Goal: Information Seeking & Learning: Learn about a topic

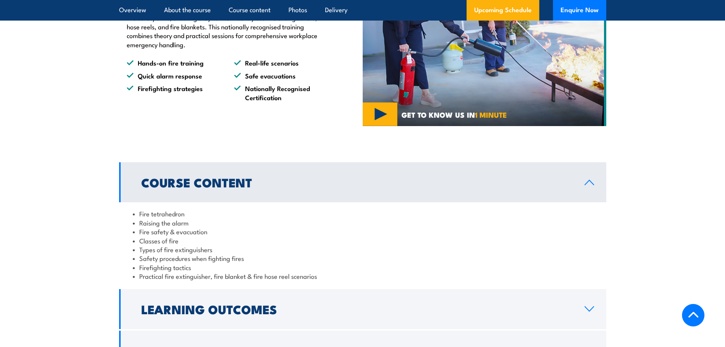
scroll to position [630, 0]
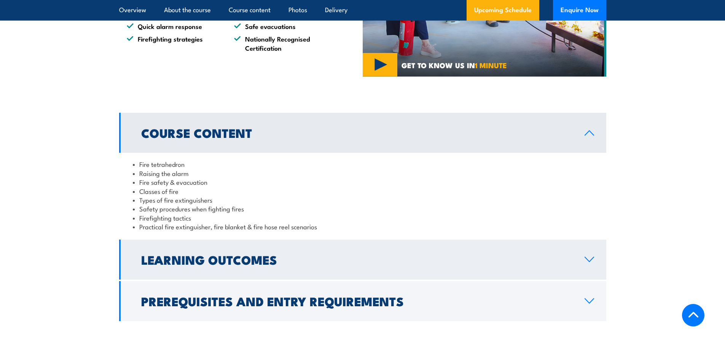
click at [334, 264] on h2 "Learning Outcomes" at bounding box center [356, 259] width 431 height 11
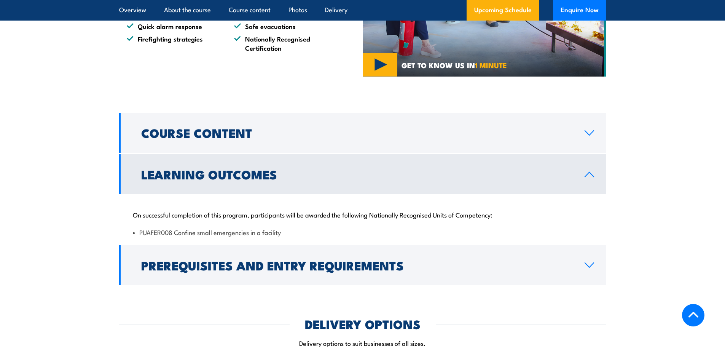
click at [264, 175] on h2 "Learning Outcomes" at bounding box center [356, 174] width 431 height 11
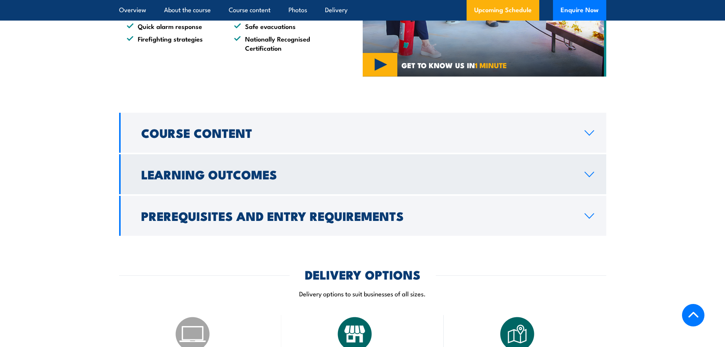
click at [264, 175] on h2 "Learning Outcomes" at bounding box center [356, 174] width 431 height 11
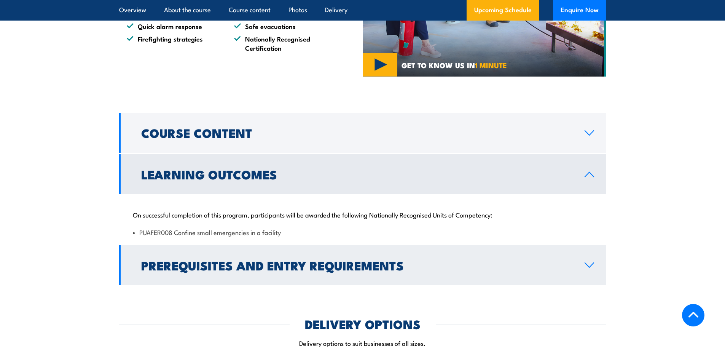
click at [221, 259] on h2 "Prerequisites and Entry Requirements" at bounding box center [356, 264] width 431 height 11
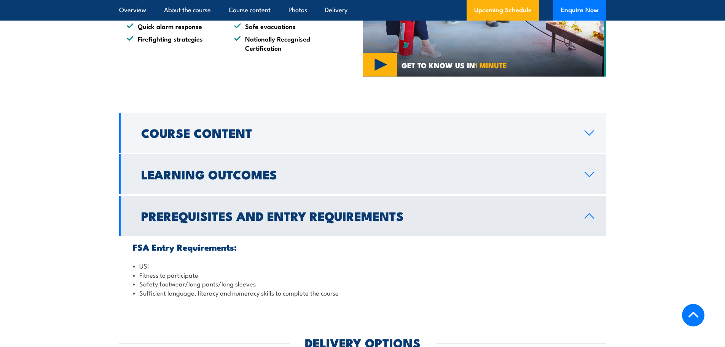
click at [225, 173] on h2 "Learning Outcomes" at bounding box center [356, 174] width 431 height 11
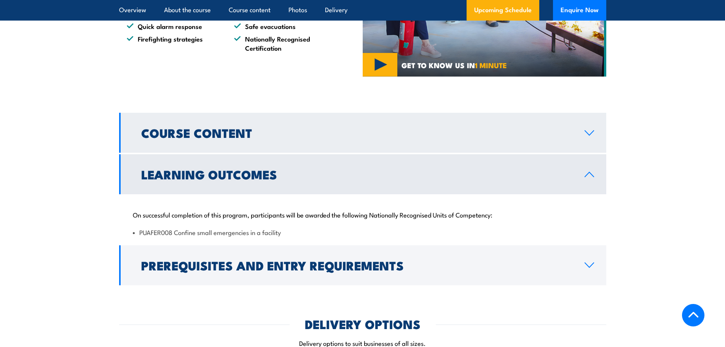
click at [227, 135] on h2 "Course Content" at bounding box center [356, 132] width 431 height 11
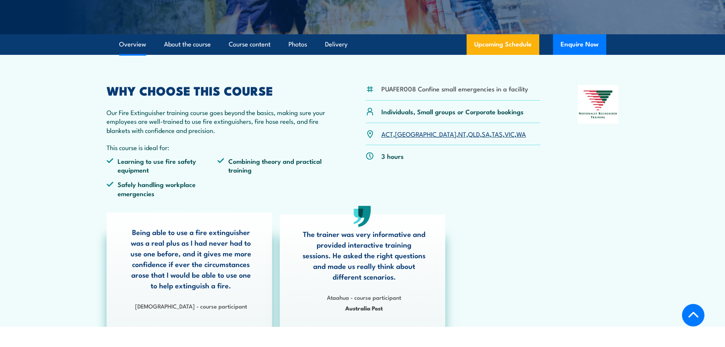
scroll to position [173, 0]
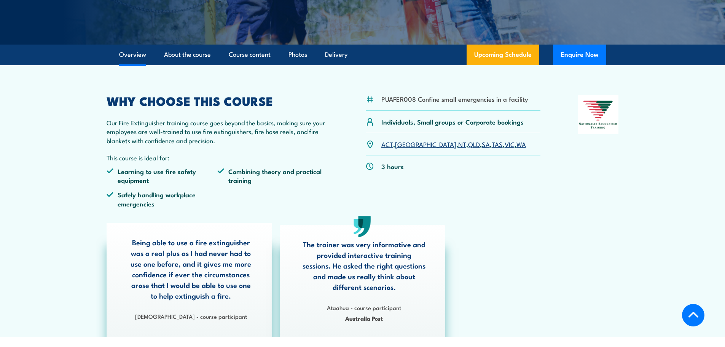
click at [482, 145] on link "SA" at bounding box center [486, 143] width 8 height 9
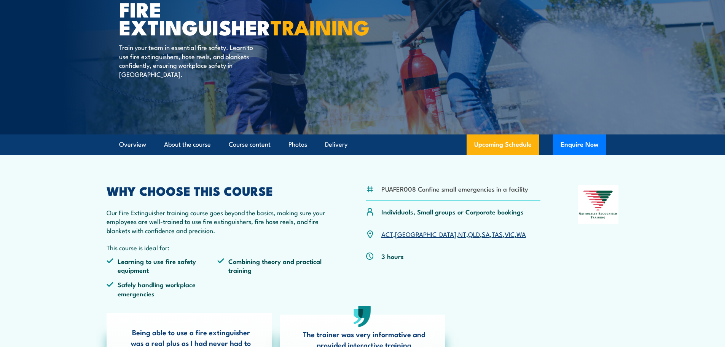
scroll to position [0, 0]
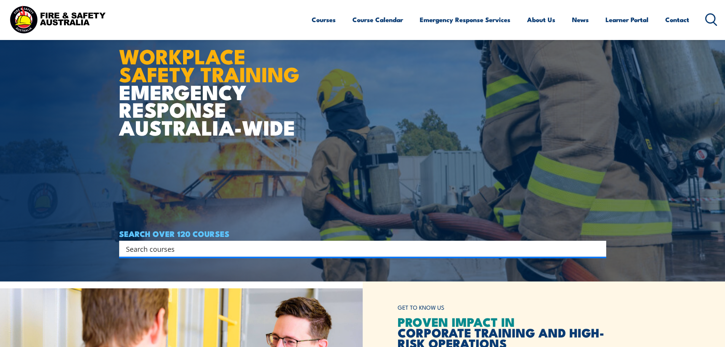
scroll to position [76, 0]
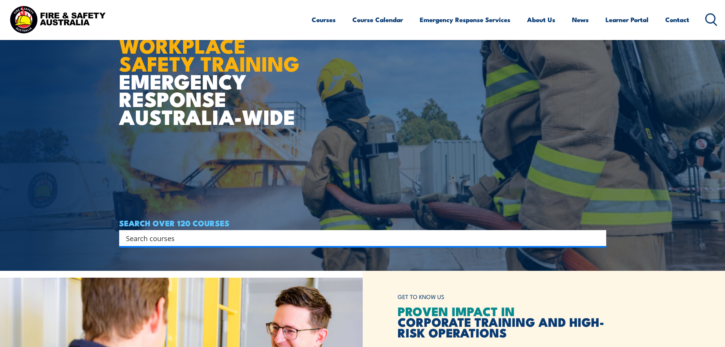
click at [172, 233] on input "Search input" at bounding box center [357, 237] width 463 height 11
paste input "CPPFES2005"
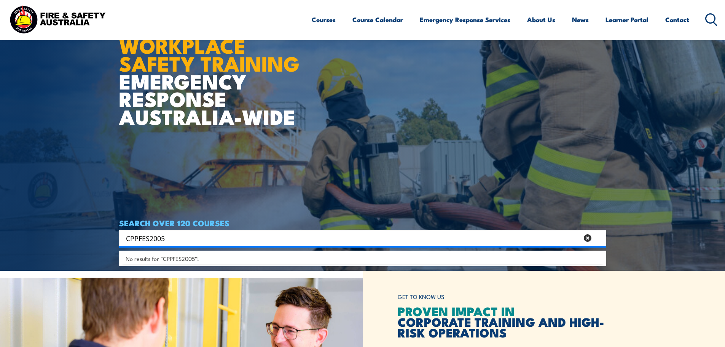
type input "CPPFES2005"
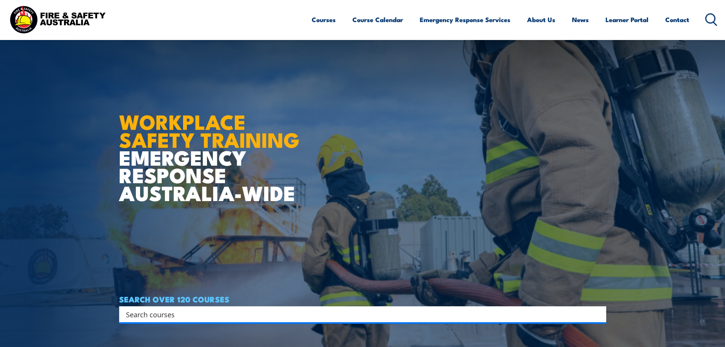
scroll to position [76, 0]
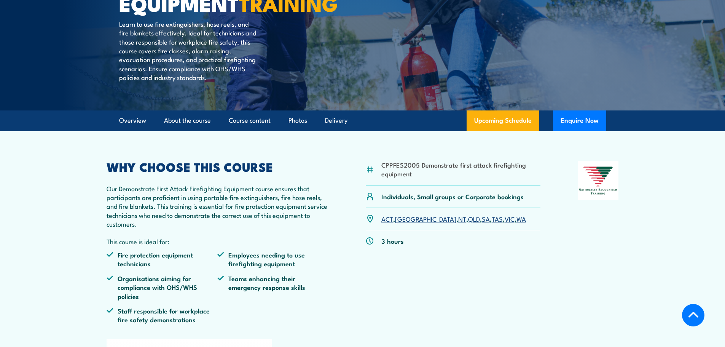
scroll to position [152, 0]
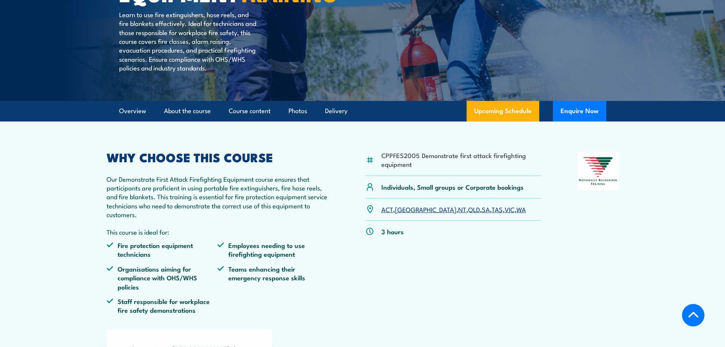
click at [482, 213] on link "SA" at bounding box center [486, 208] width 8 height 9
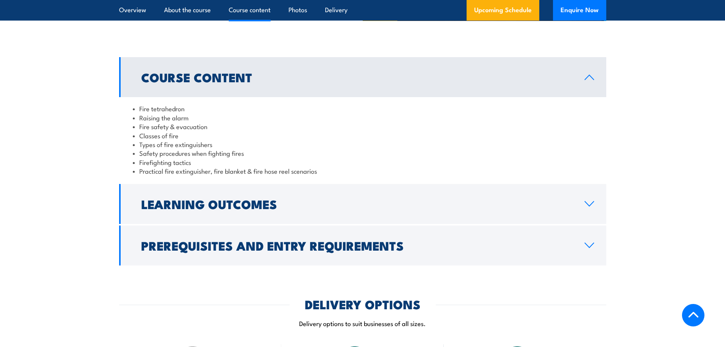
scroll to position [685, 0]
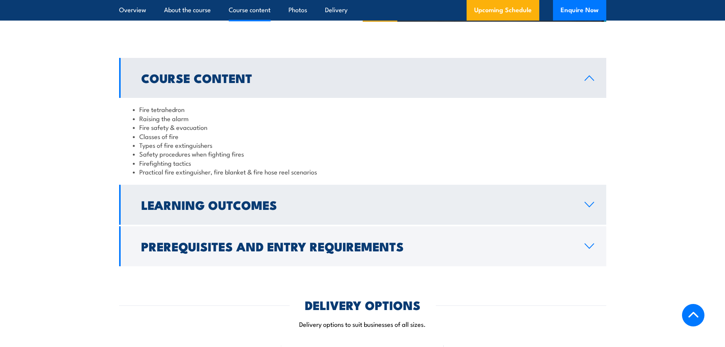
click at [199, 200] on h2 "Learning Outcomes" at bounding box center [356, 204] width 431 height 11
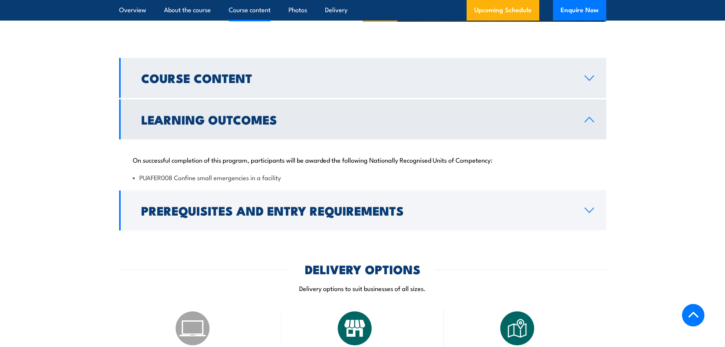
click at [197, 82] on h2 "Course Content" at bounding box center [356, 77] width 431 height 11
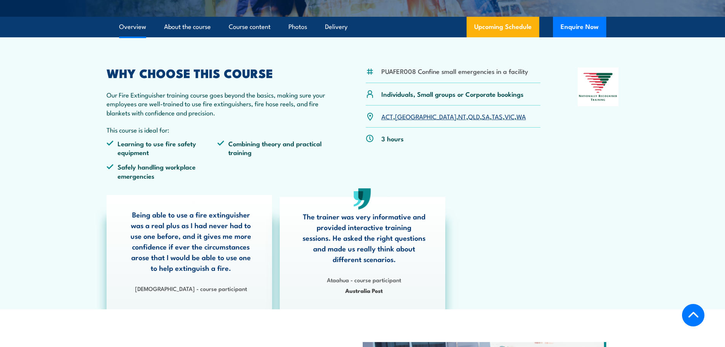
scroll to position [152, 0]
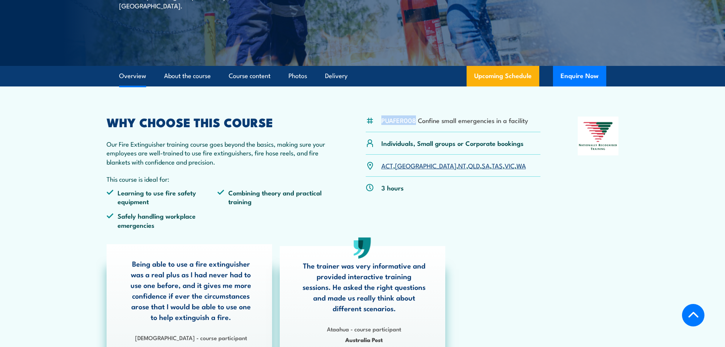
drag, startPoint x: 415, startPoint y: 121, endPoint x: 381, endPoint y: 121, distance: 34.2
click at [381, 121] on li "PUAFER008 Confine small emergencies in a facility" at bounding box center [454, 120] width 147 height 9
copy li "PUAFER008"
